Goal: Task Accomplishment & Management: Manage account settings

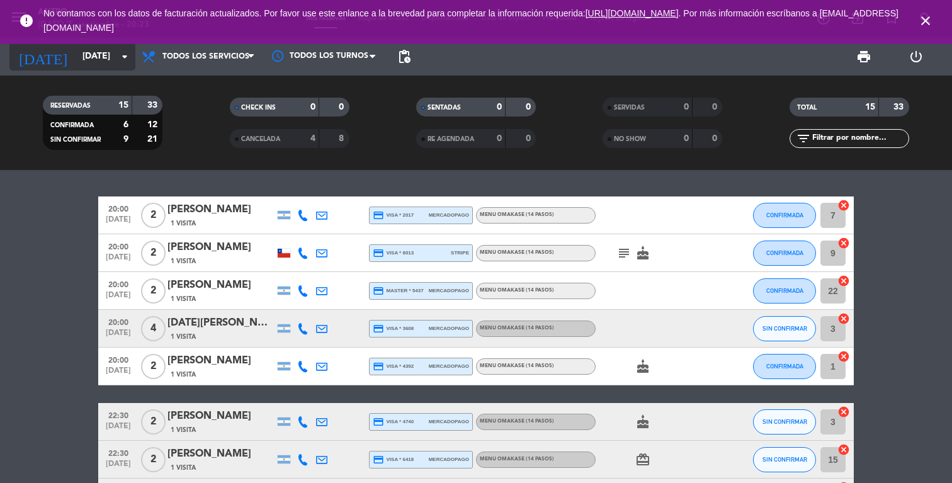
click at [108, 67] on input "[DATE]" at bounding box center [136, 56] width 120 height 23
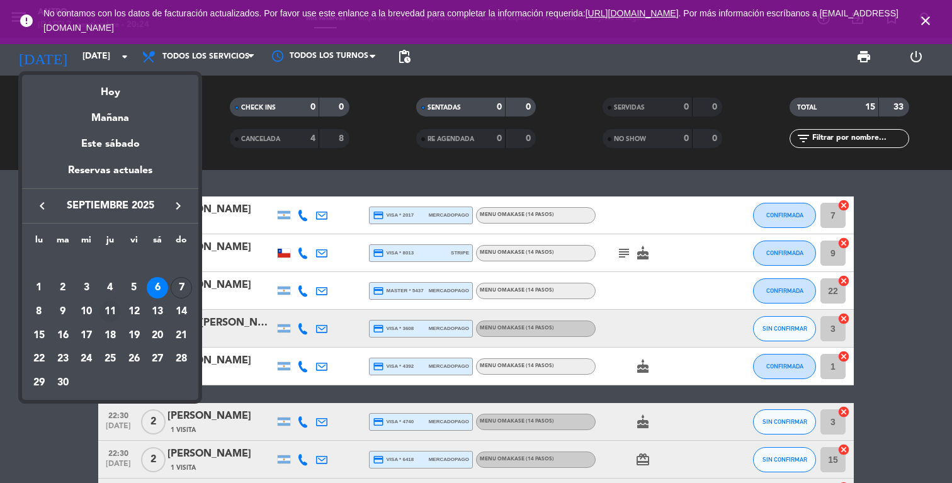
click at [107, 312] on div "11" at bounding box center [109, 311] width 21 height 21
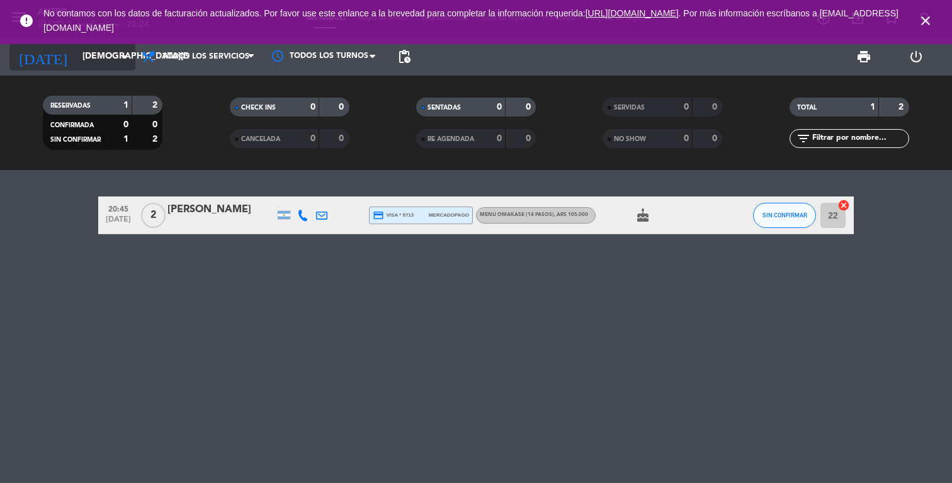
click at [98, 52] on input "[DEMOGRAPHIC_DATA][DATE]" at bounding box center [136, 56] width 120 height 23
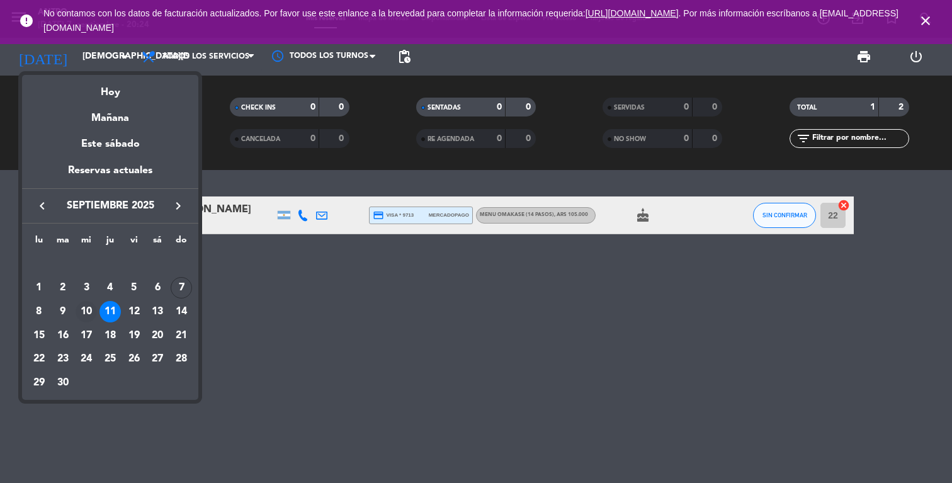
click at [86, 308] on div "10" at bounding box center [86, 311] width 21 height 21
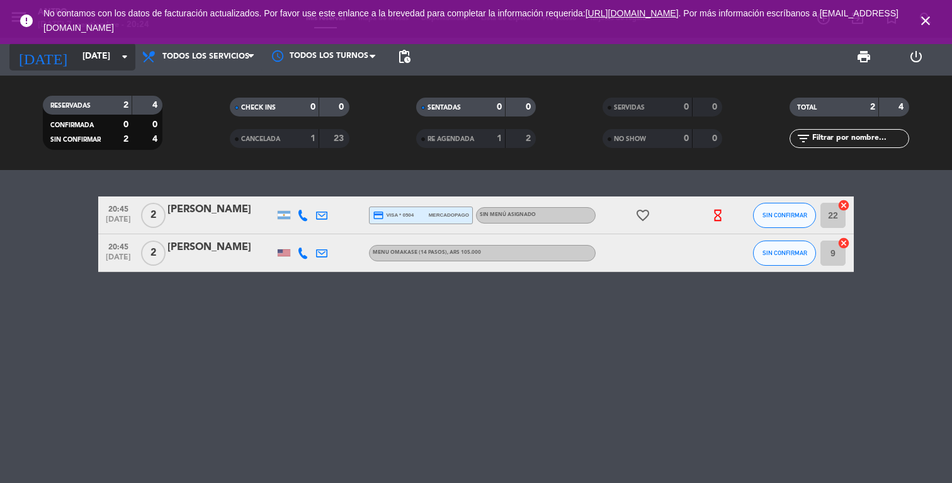
click at [76, 62] on input "[DATE]" at bounding box center [136, 56] width 120 height 23
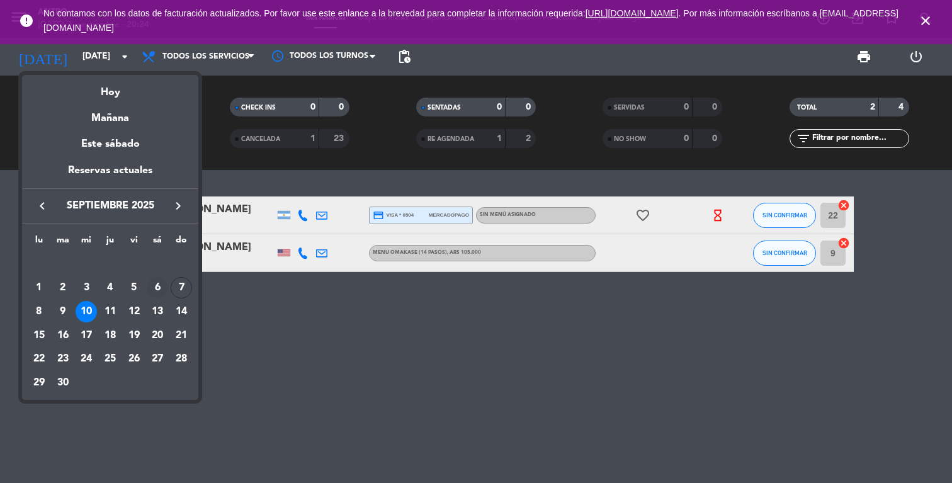
click at [154, 283] on div "6" at bounding box center [157, 287] width 21 height 21
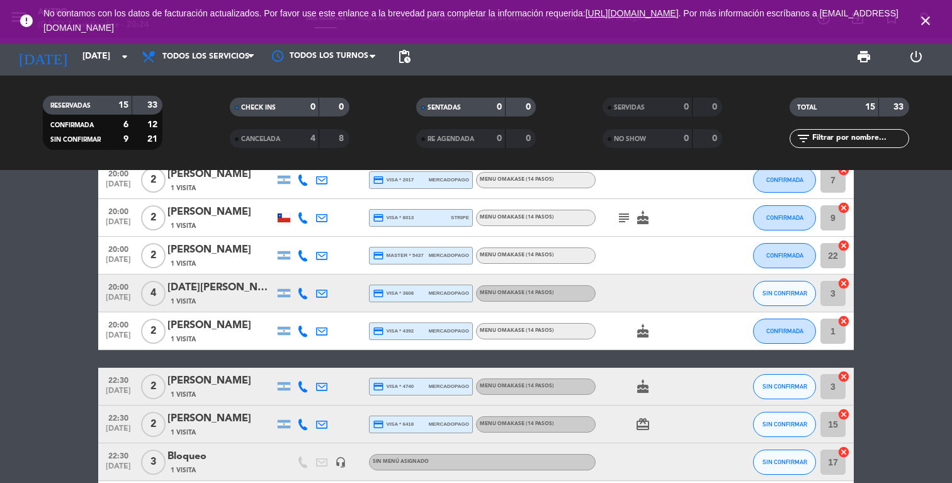
scroll to position [37, 0]
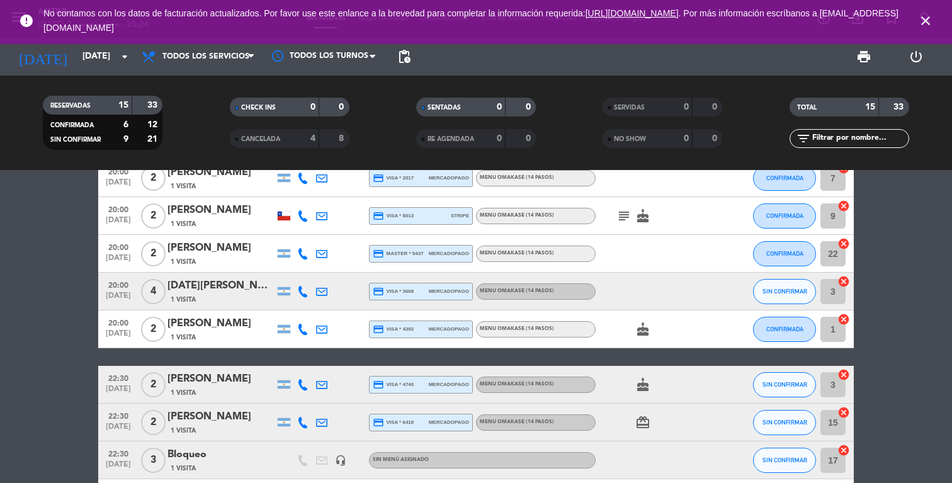
click at [252, 297] on div "1 Visita" at bounding box center [220, 299] width 107 height 11
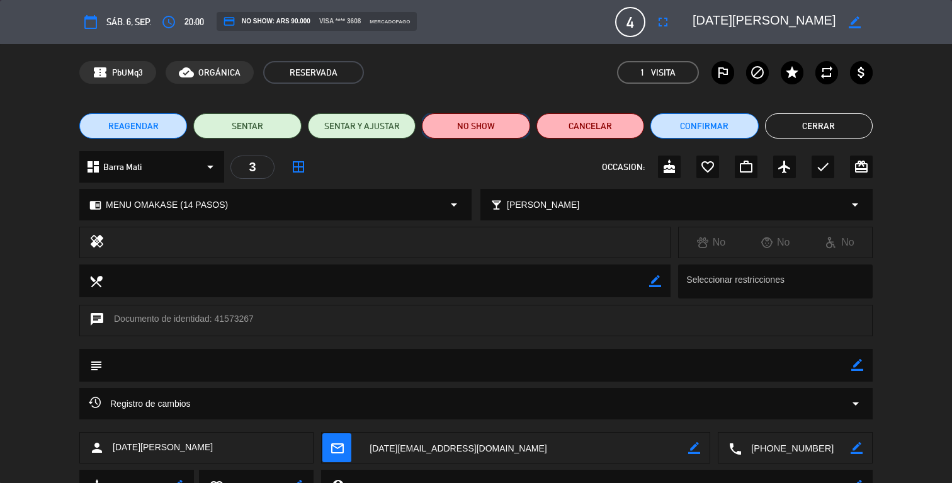
click at [483, 125] on button "NO SHOW" at bounding box center [476, 125] width 108 height 25
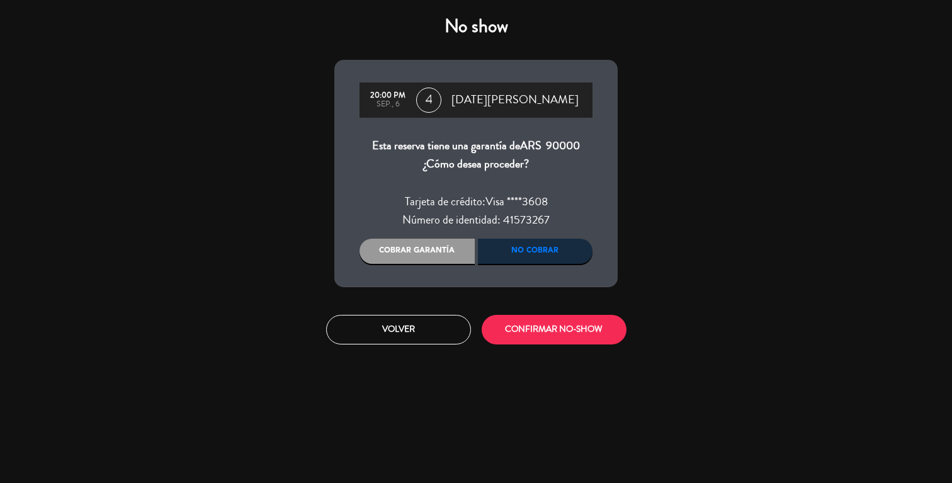
click at [423, 254] on div "Cobrar garantía" at bounding box center [417, 251] width 115 height 25
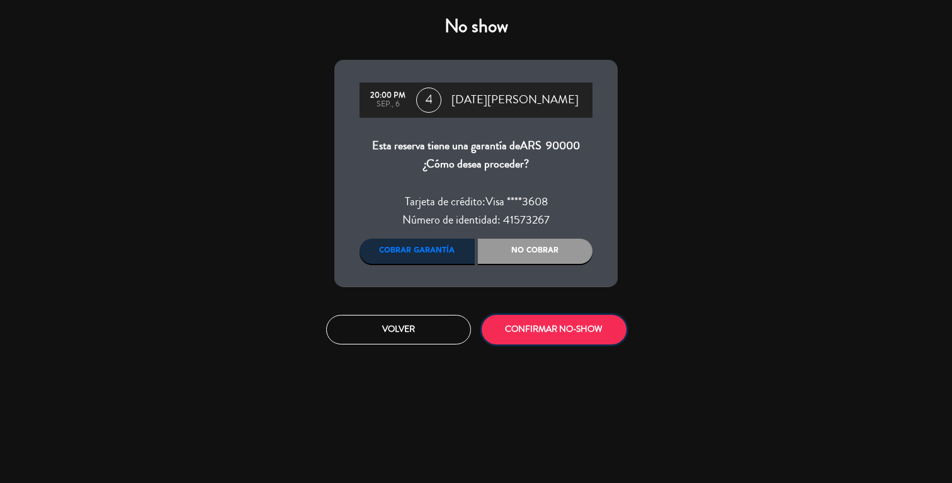
click at [550, 330] on button "CONFIRMAR NO-SHOW" at bounding box center [554, 330] width 145 height 30
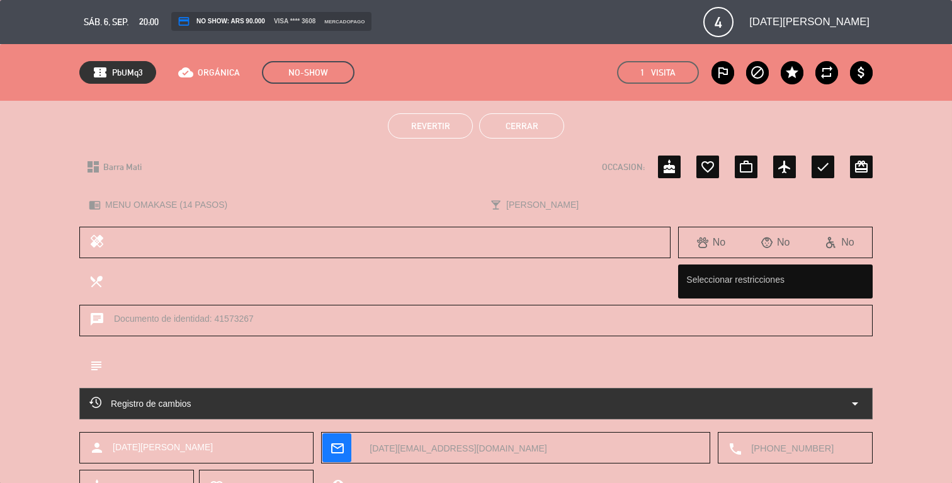
click at [532, 136] on button "Cerrar" at bounding box center [521, 125] width 85 height 25
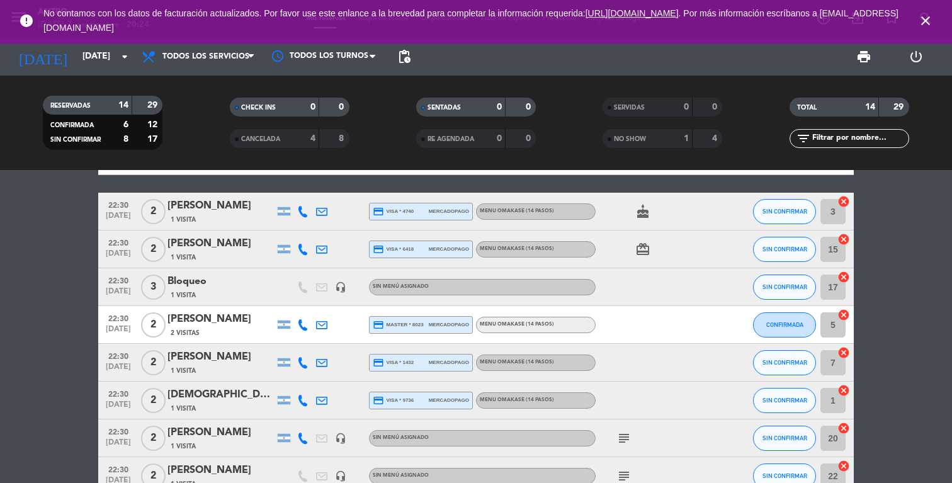
scroll to position [195, 0]
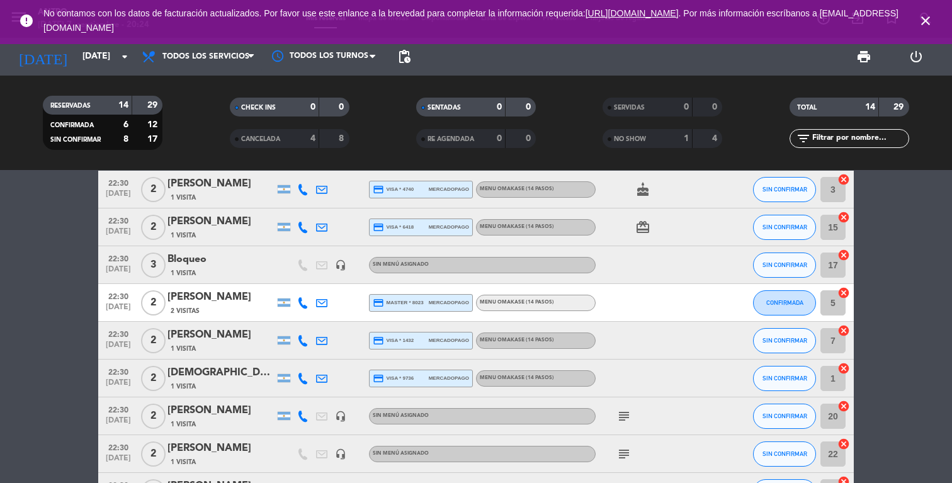
click at [227, 313] on div "2 Visitas" at bounding box center [220, 310] width 107 height 11
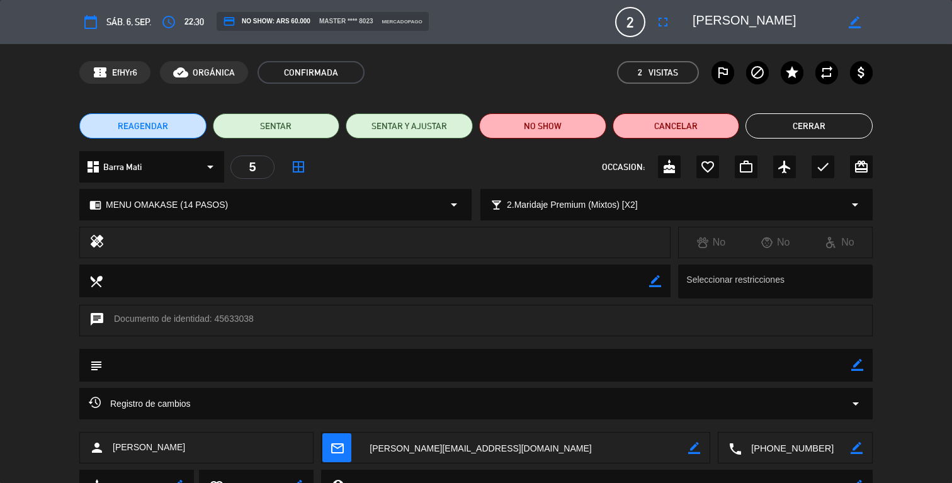
click at [538, 133] on button "NO SHOW" at bounding box center [542, 125] width 127 height 25
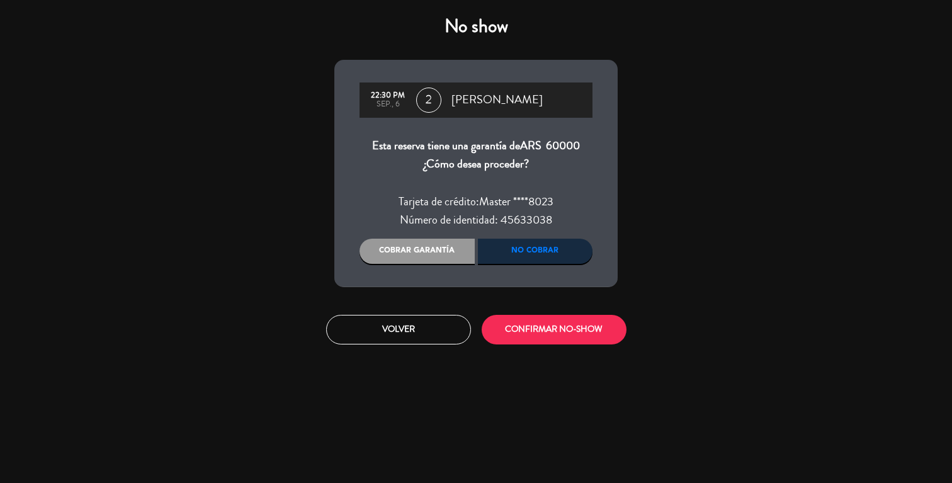
click at [440, 249] on div "Cobrar garantía" at bounding box center [417, 251] width 115 height 25
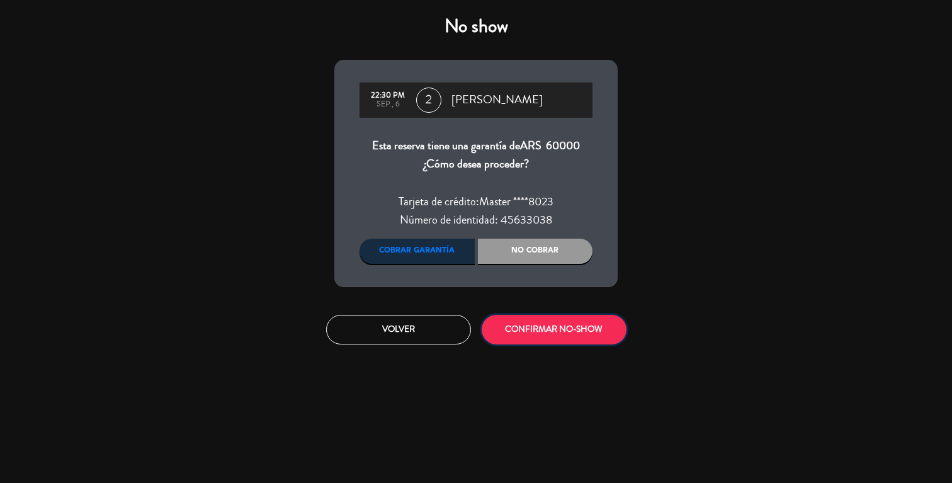
click at [562, 327] on button "CONFIRMAR NO-SHOW" at bounding box center [554, 330] width 145 height 30
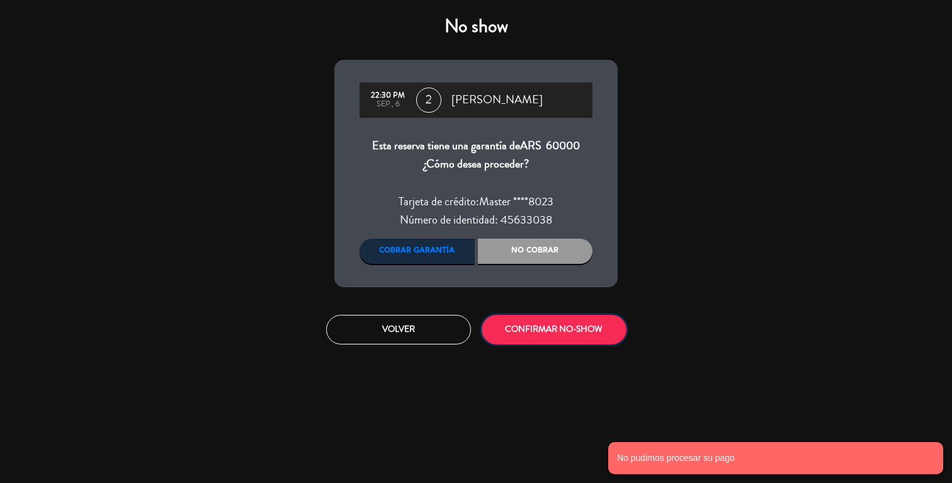
click at [562, 327] on button "CONFIRMAR NO-SHOW" at bounding box center [554, 330] width 145 height 30
click at [520, 260] on div "No cobrar" at bounding box center [535, 251] width 115 height 25
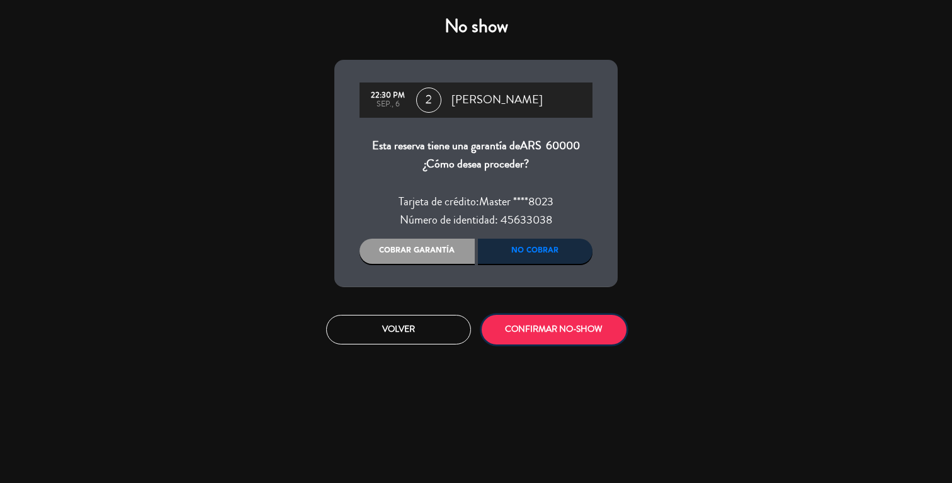
click at [533, 331] on button "CONFIRMAR NO-SHOW" at bounding box center [554, 330] width 145 height 30
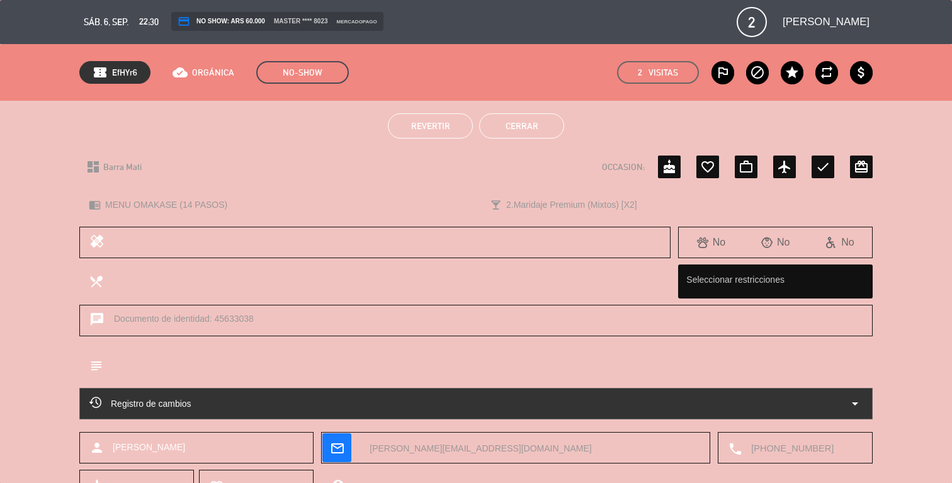
click at [521, 127] on button "Cerrar" at bounding box center [521, 125] width 85 height 25
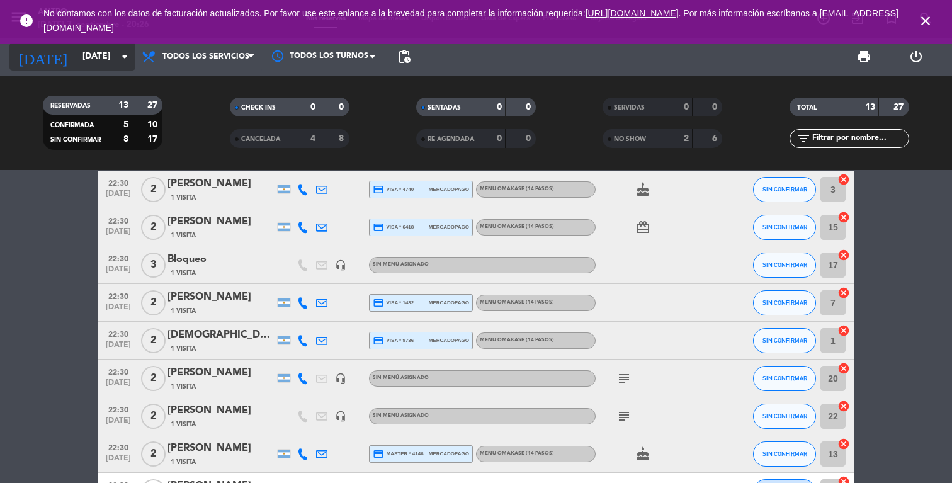
click at [92, 52] on input "[DATE]" at bounding box center [136, 56] width 120 height 23
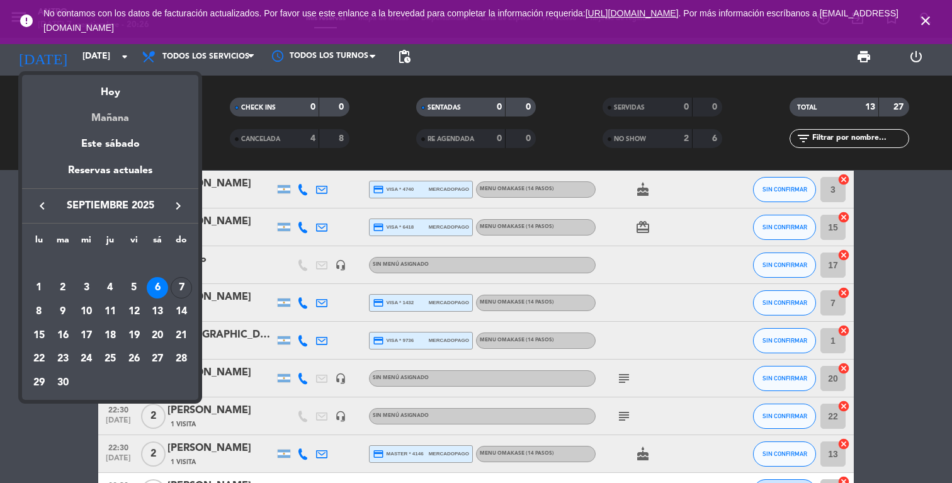
click at [118, 118] on div "Mañana" at bounding box center [110, 114] width 176 height 26
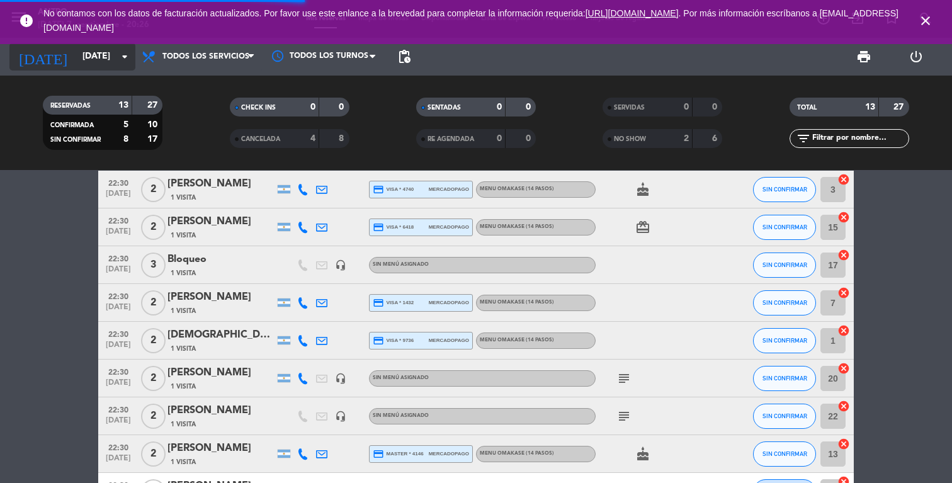
scroll to position [0, 0]
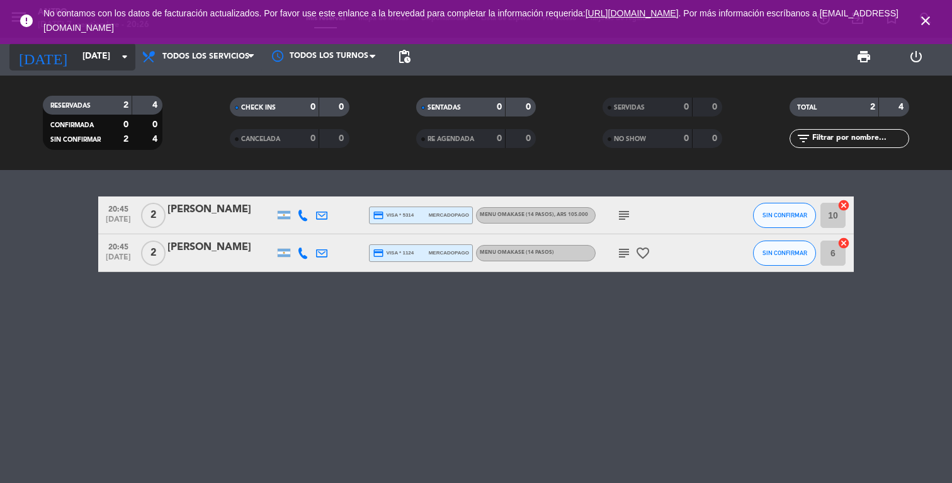
click at [81, 55] on input "[DATE]" at bounding box center [136, 56] width 120 height 23
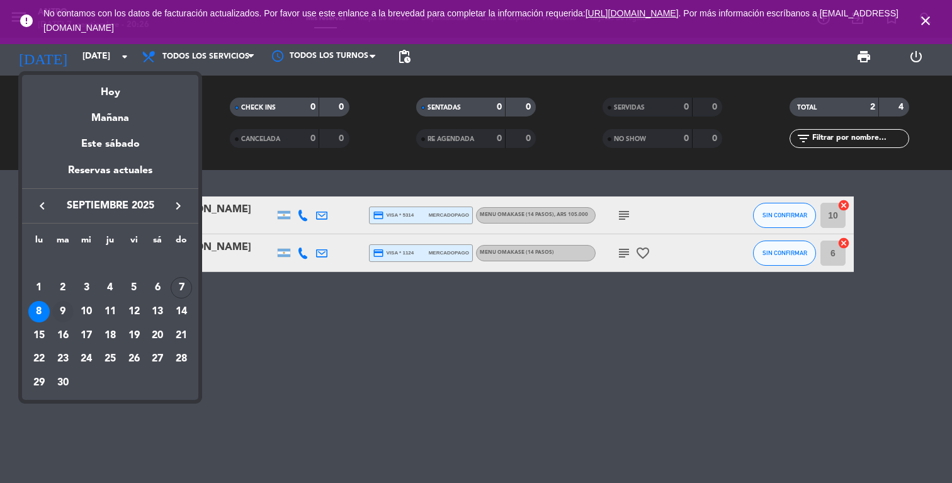
click at [62, 310] on div "9" at bounding box center [62, 311] width 21 height 21
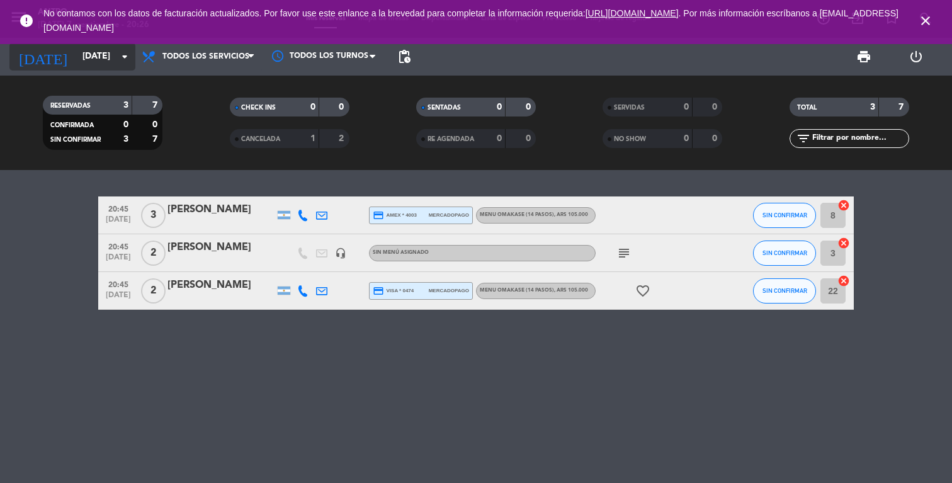
click at [102, 64] on input "[DATE]" at bounding box center [136, 56] width 120 height 23
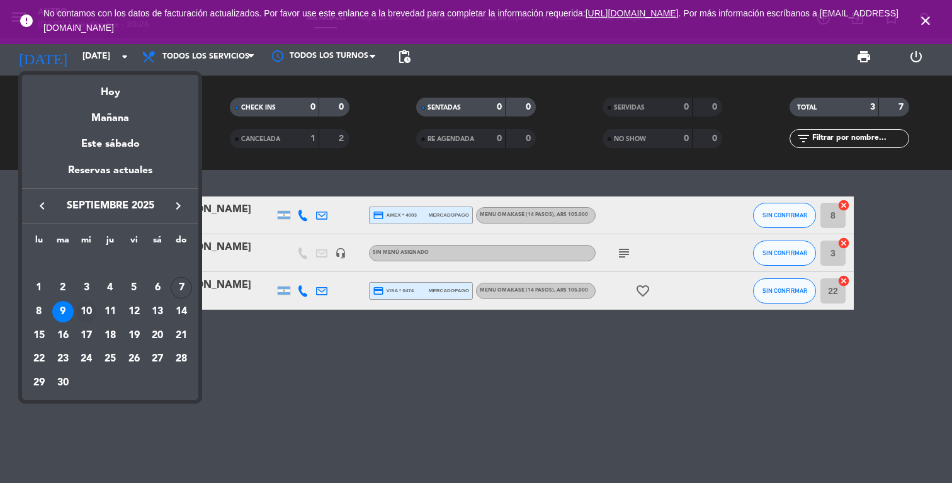
click at [92, 314] on div "10" at bounding box center [86, 311] width 21 height 21
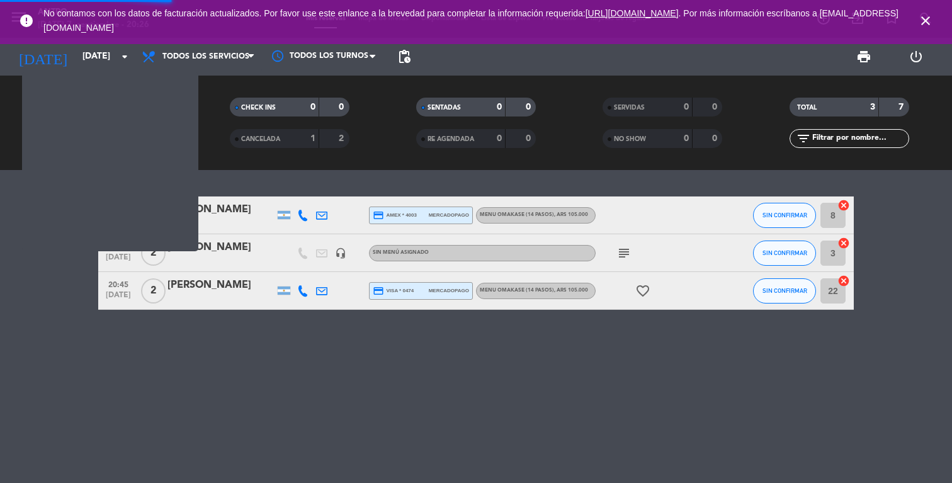
click at [92, 314] on div "20:45 [DATE] 3 [PERSON_NAME] credit_card amex * 4003 mercadopago MENU OMAKASE (…" at bounding box center [476, 326] width 952 height 313
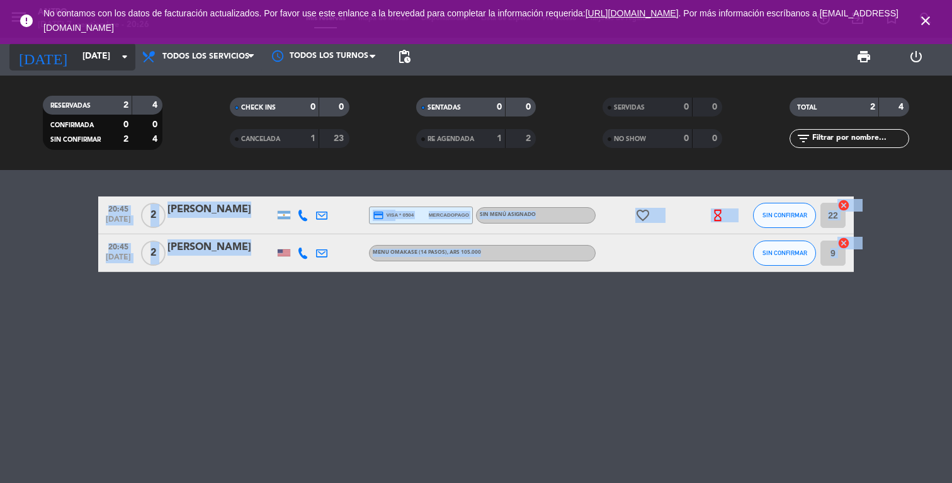
click at [103, 53] on input "[DATE]" at bounding box center [136, 56] width 120 height 23
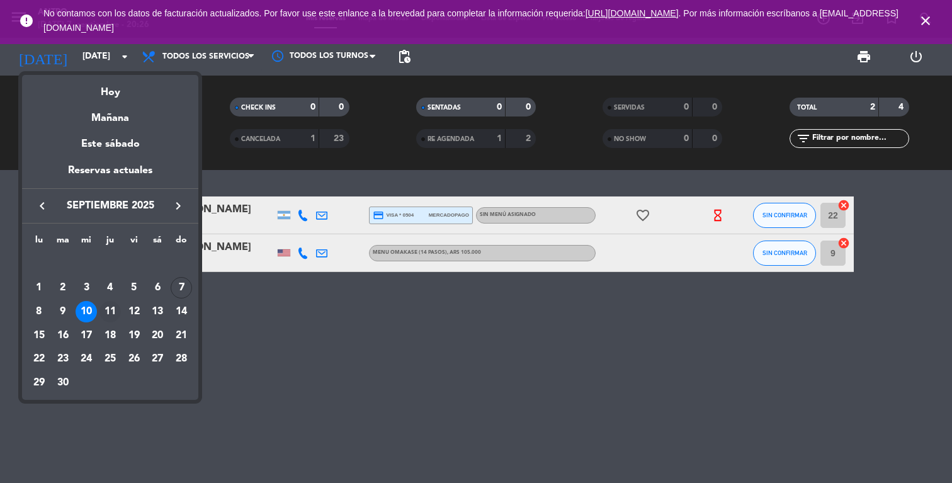
click at [108, 304] on div "11" at bounding box center [109, 311] width 21 height 21
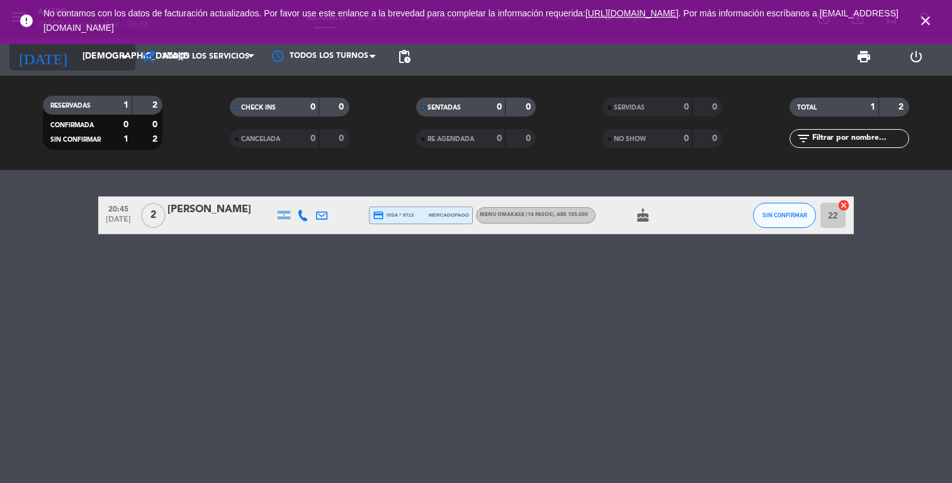
click at [110, 62] on input "[DEMOGRAPHIC_DATA][DATE]" at bounding box center [136, 56] width 120 height 23
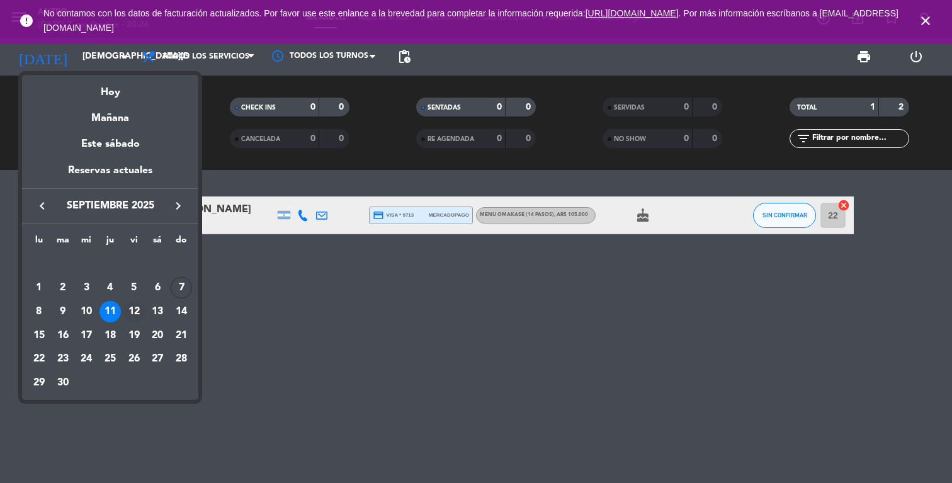
click at [133, 315] on div "12" at bounding box center [133, 311] width 21 height 21
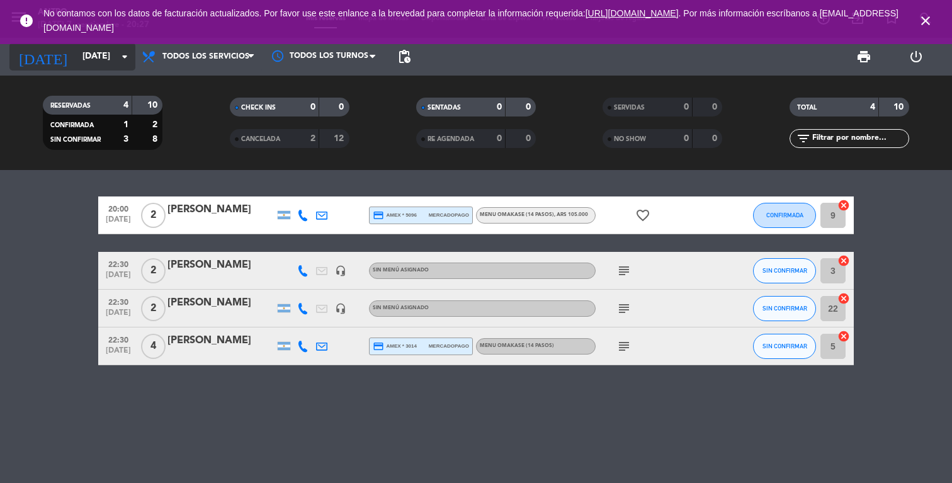
click at [97, 61] on input "[DATE]" at bounding box center [136, 56] width 120 height 23
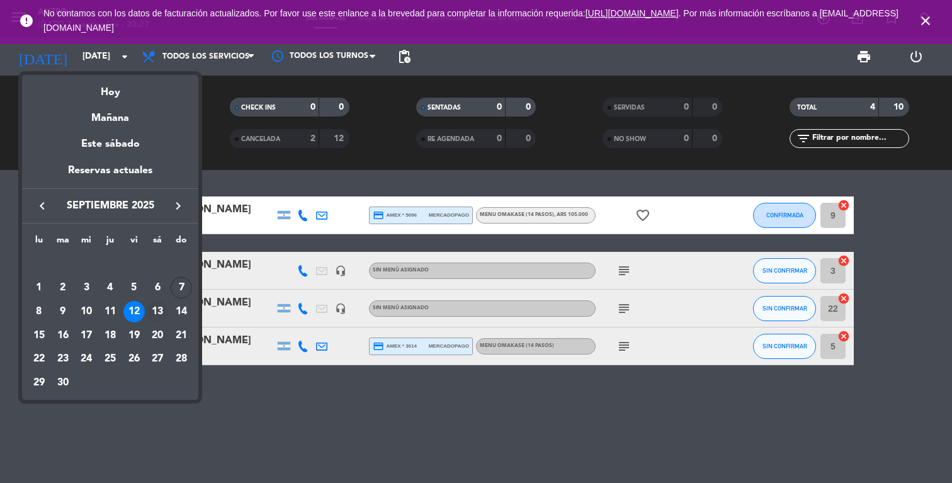
click at [156, 311] on div "13" at bounding box center [157, 311] width 21 height 21
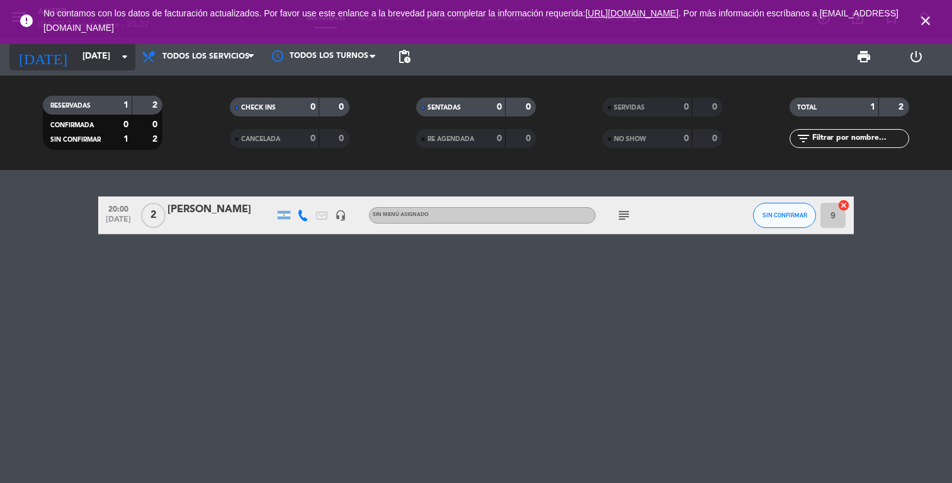
click at [81, 65] on input "[DATE]" at bounding box center [136, 56] width 120 height 23
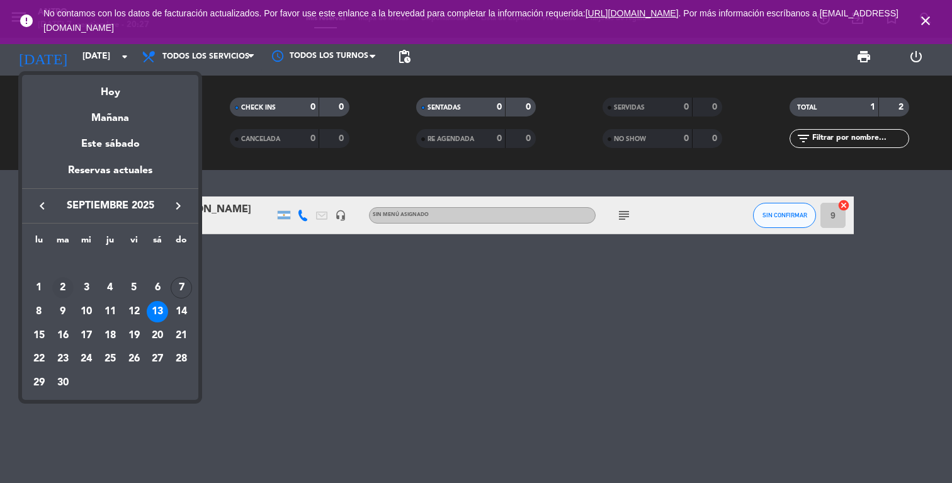
click at [67, 286] on div "2" at bounding box center [62, 287] width 21 height 21
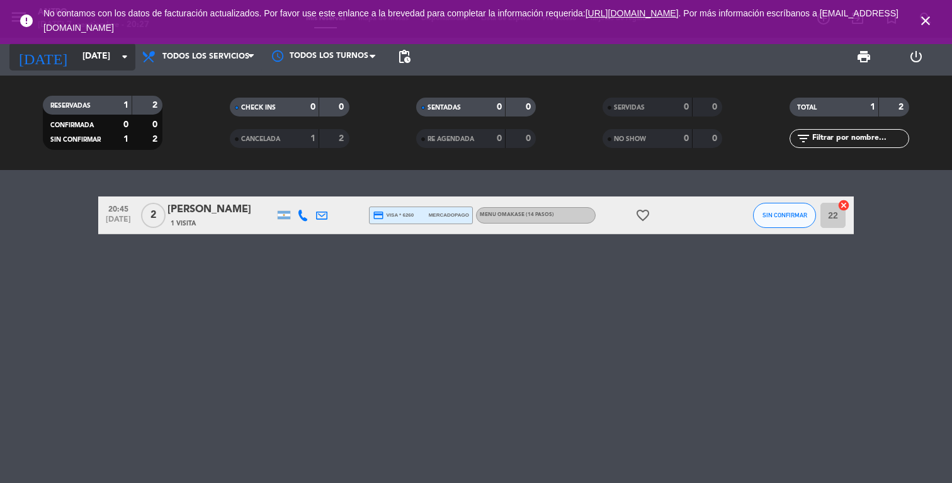
click at [77, 62] on input "[DATE]" at bounding box center [136, 56] width 120 height 23
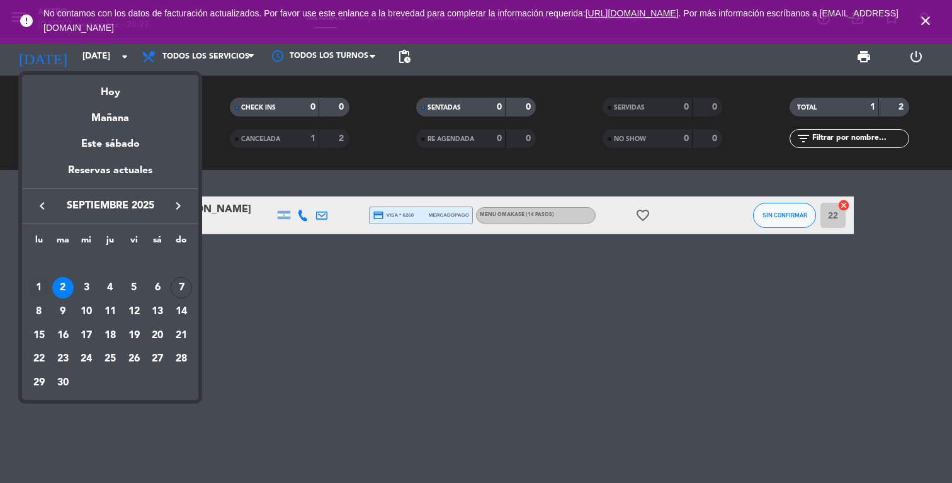
click at [40, 293] on div "1" at bounding box center [38, 287] width 21 height 21
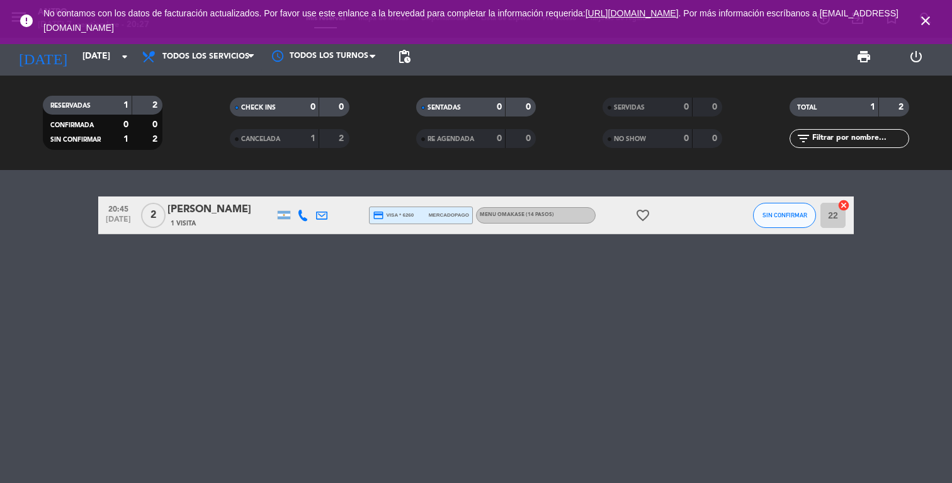
type input "[DATE]"
